Goal: Transaction & Acquisition: Purchase product/service

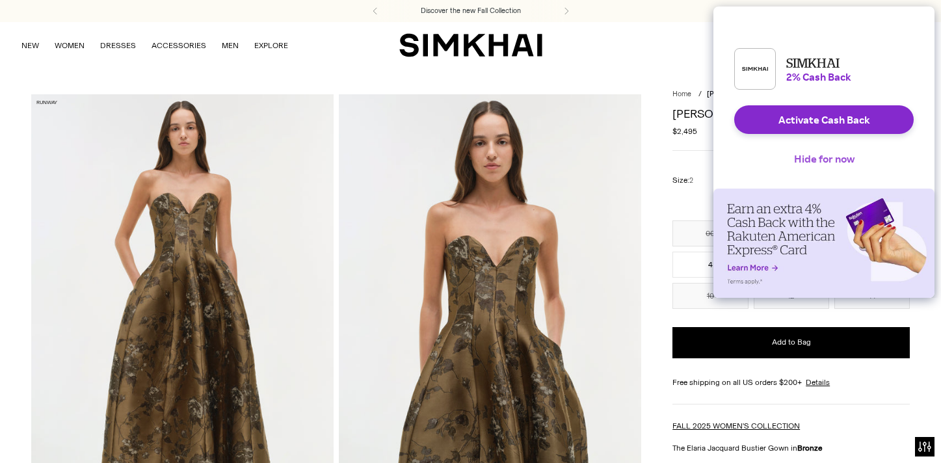
click at [803, 169] on button "Hide for now" at bounding box center [824, 158] width 81 height 29
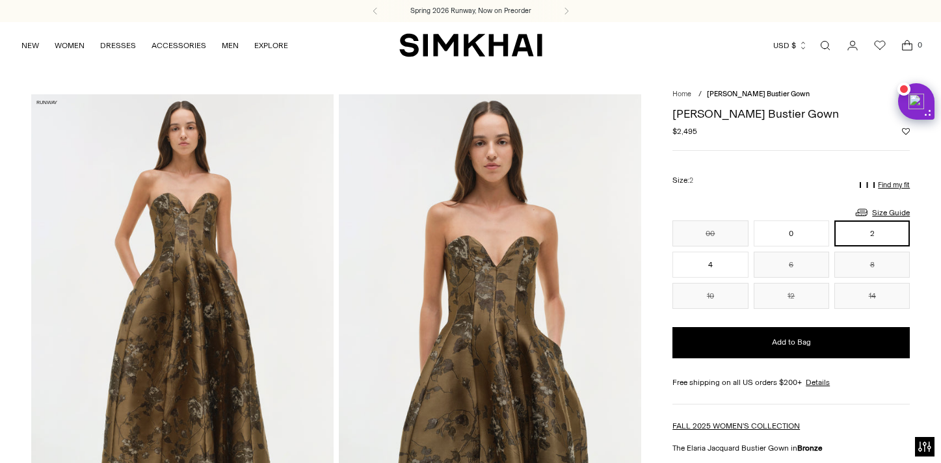
drag, startPoint x: 673, startPoint y: 111, endPoint x: 835, endPoint y: 116, distance: 162.1
click at [835, 116] on h1 "[PERSON_NAME] Bustier Gown" at bounding box center [791, 114] width 237 height 12
copy h1 "[PERSON_NAME] Bustier Gown"
click at [870, 228] on button "2" at bounding box center [872, 234] width 75 height 26
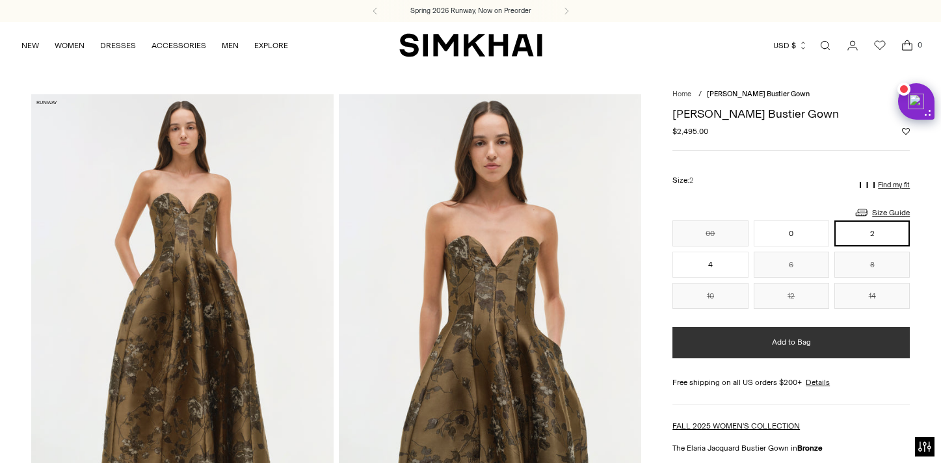
click at [785, 332] on button "Add to Bag" at bounding box center [791, 342] width 237 height 31
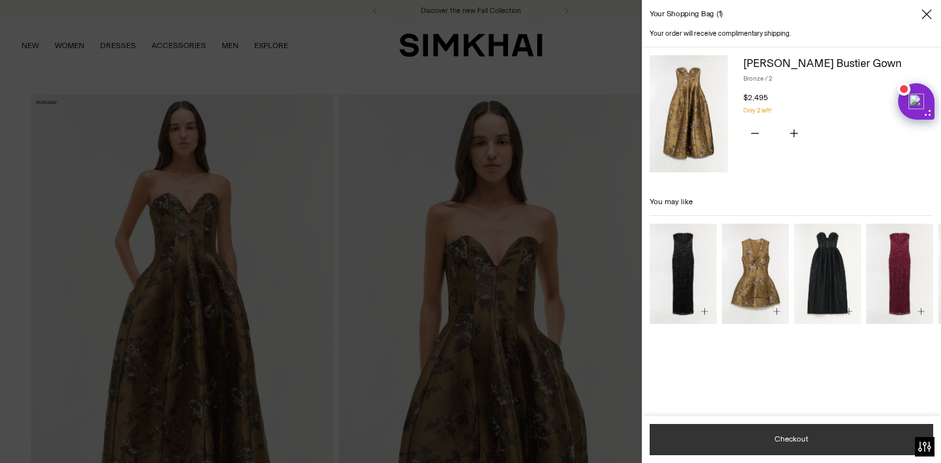
click at [777, 440] on button "Checkout" at bounding box center [792, 439] width 284 height 31
